Goal: Information Seeking & Learning: Learn about a topic

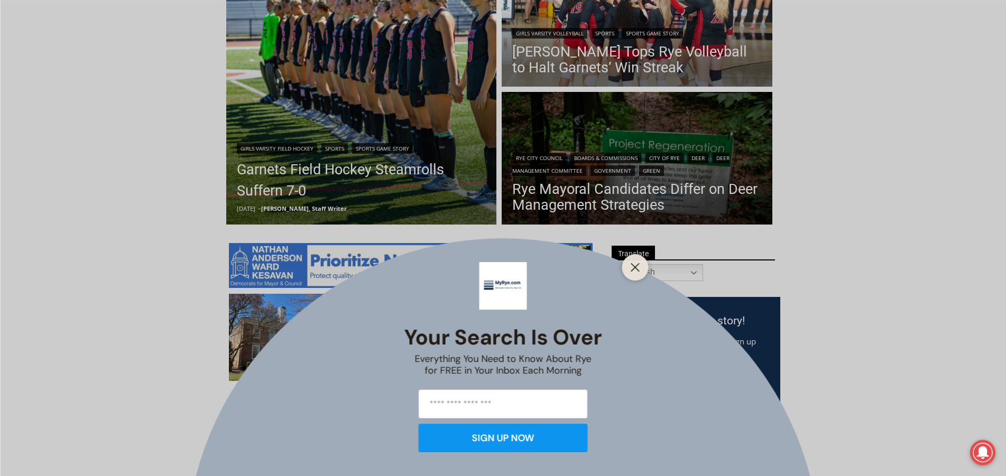
scroll to position [431, 0]
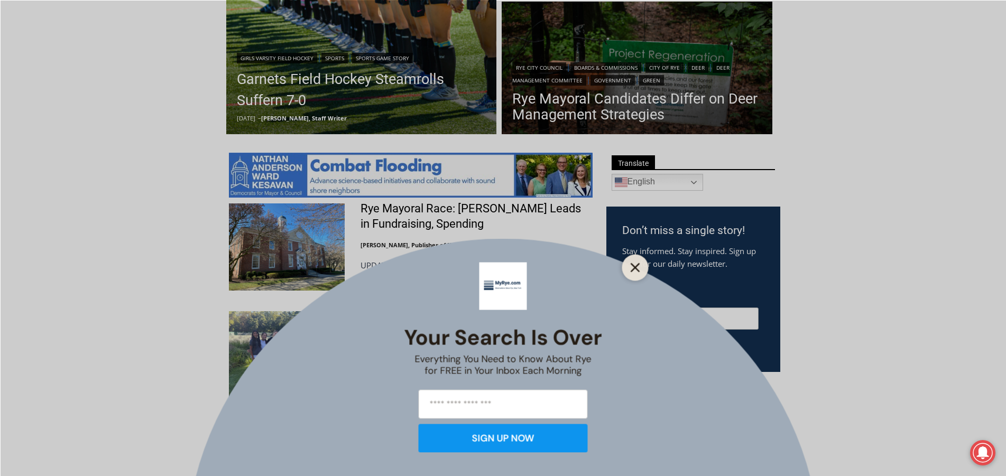
click at [641, 267] on button "Close" at bounding box center [635, 267] width 15 height 15
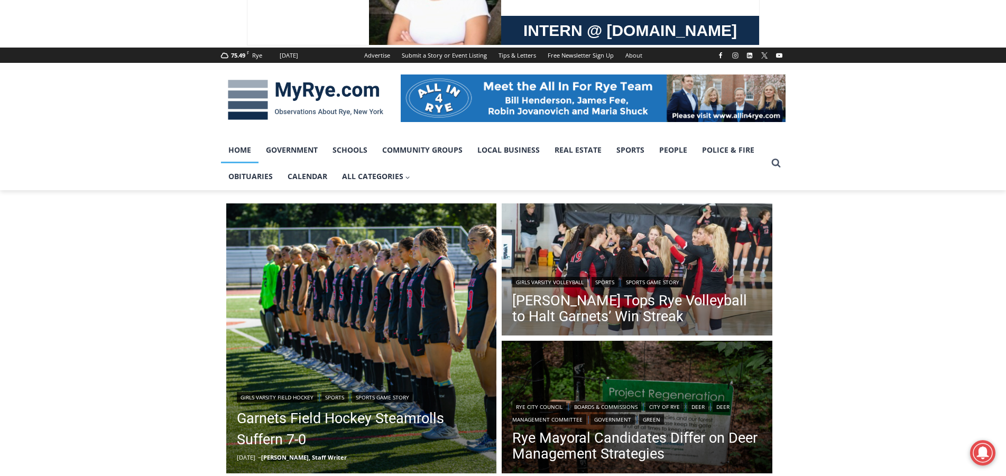
scroll to position [54, 0]
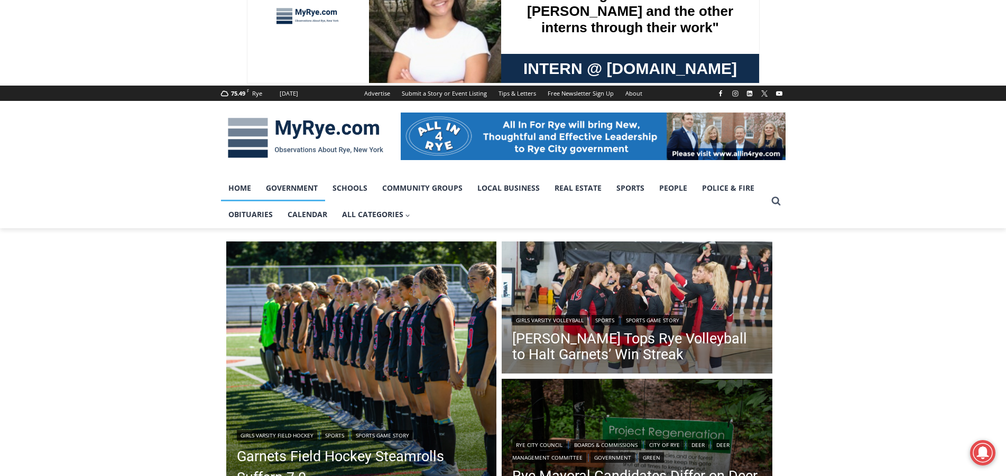
click at [292, 194] on link "Government" at bounding box center [292, 188] width 67 height 26
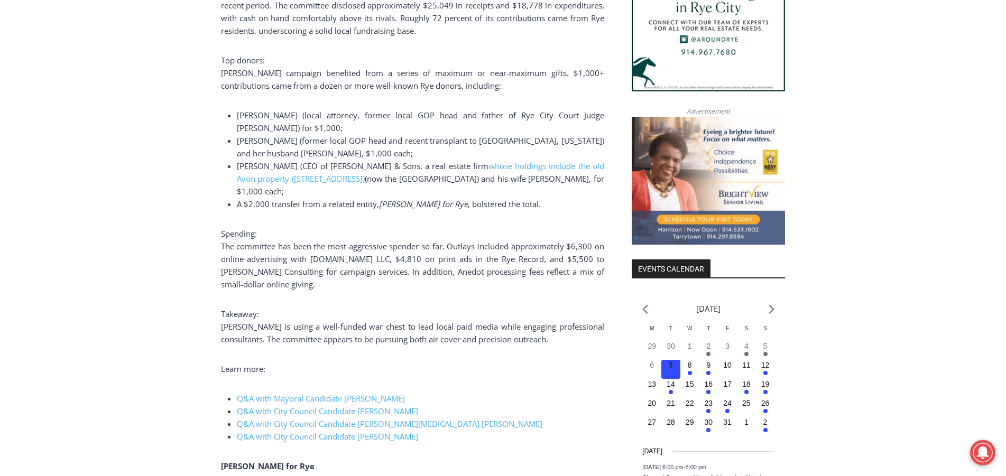
scroll to position [1078, 0]
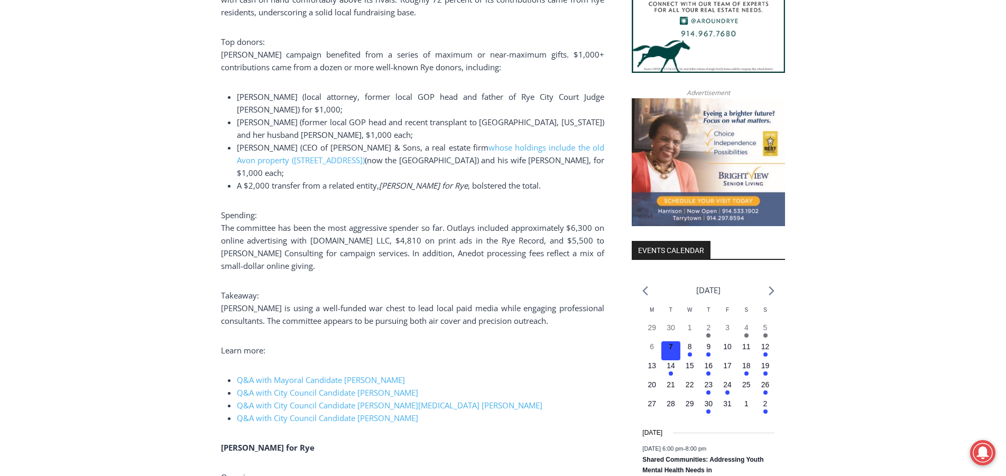
click at [540, 222] on p "Spending: The committee has been the most aggressive spender so far. Outlays in…" at bounding box center [412, 240] width 383 height 63
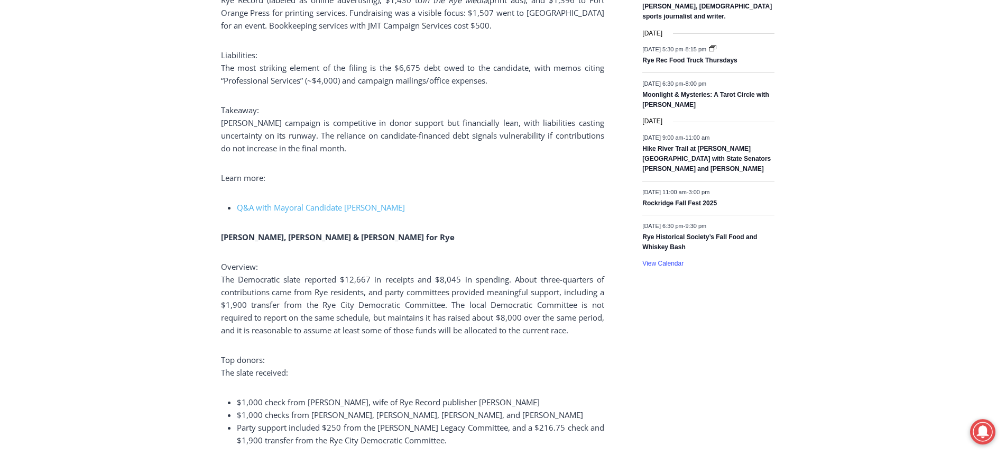
scroll to position [2183, 0]
